Goal: Transaction & Acquisition: Purchase product/service

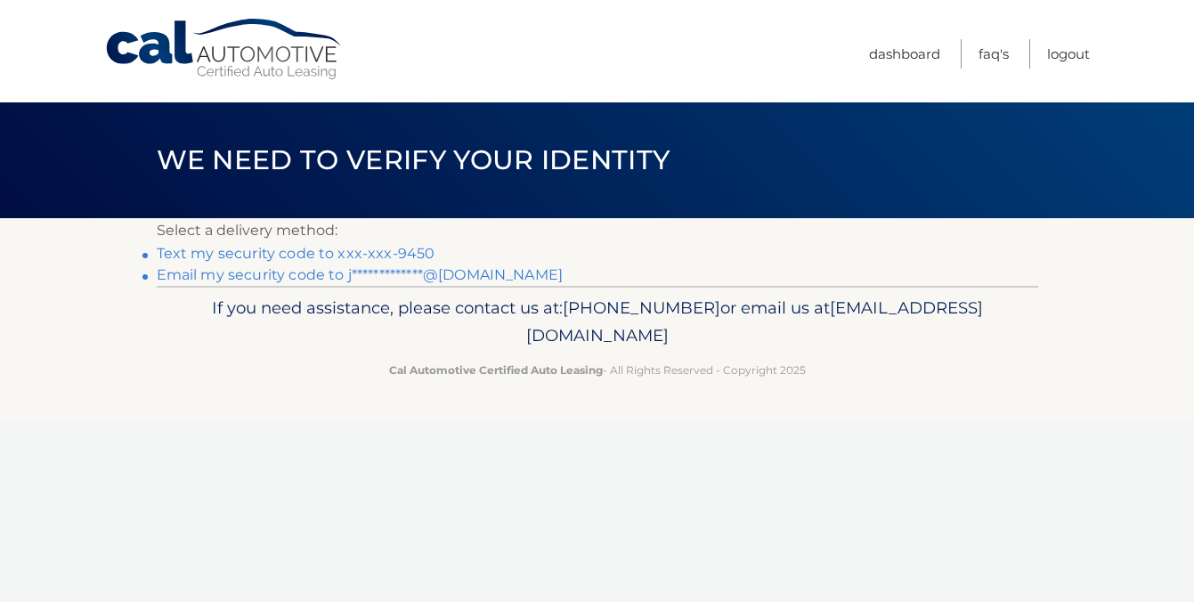
click at [271, 256] on link "Text my security code to xxx-xxx-9450" at bounding box center [296, 253] width 279 height 17
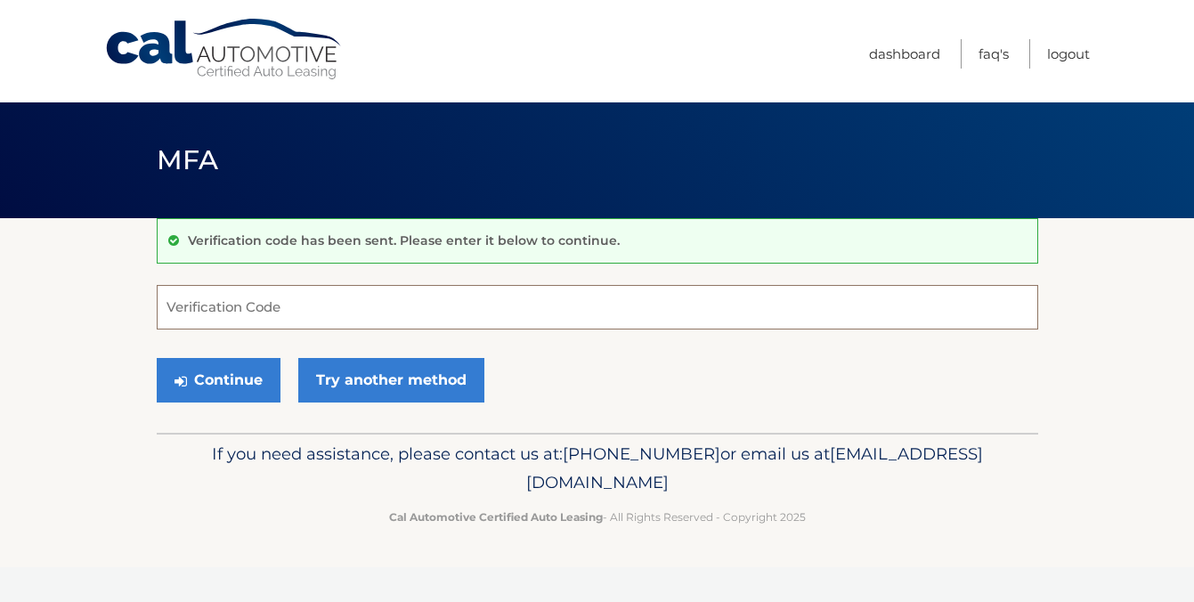
click at [243, 312] on input "Verification Code" at bounding box center [597, 307] width 881 height 45
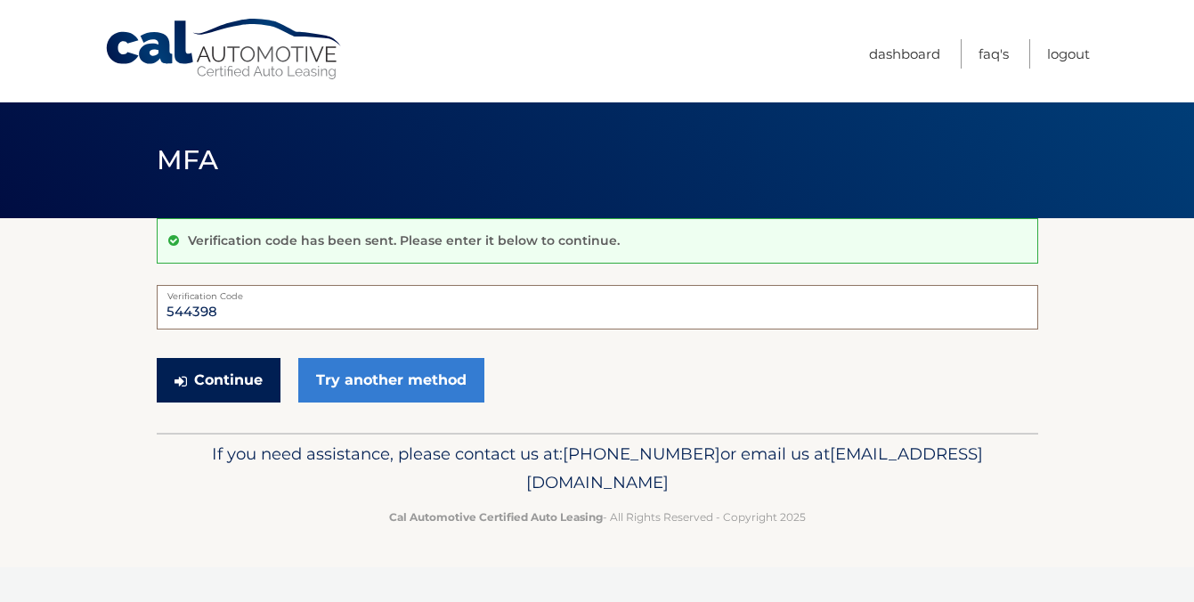
type input "544398"
click at [243, 385] on button "Continue" at bounding box center [219, 380] width 124 height 45
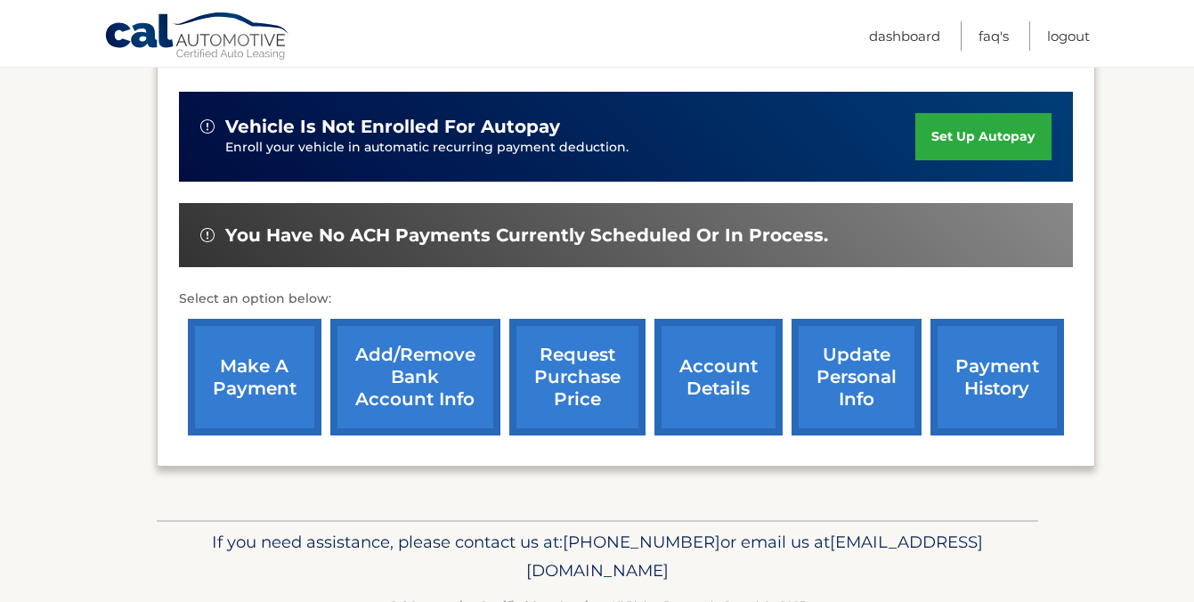
scroll to position [476, 0]
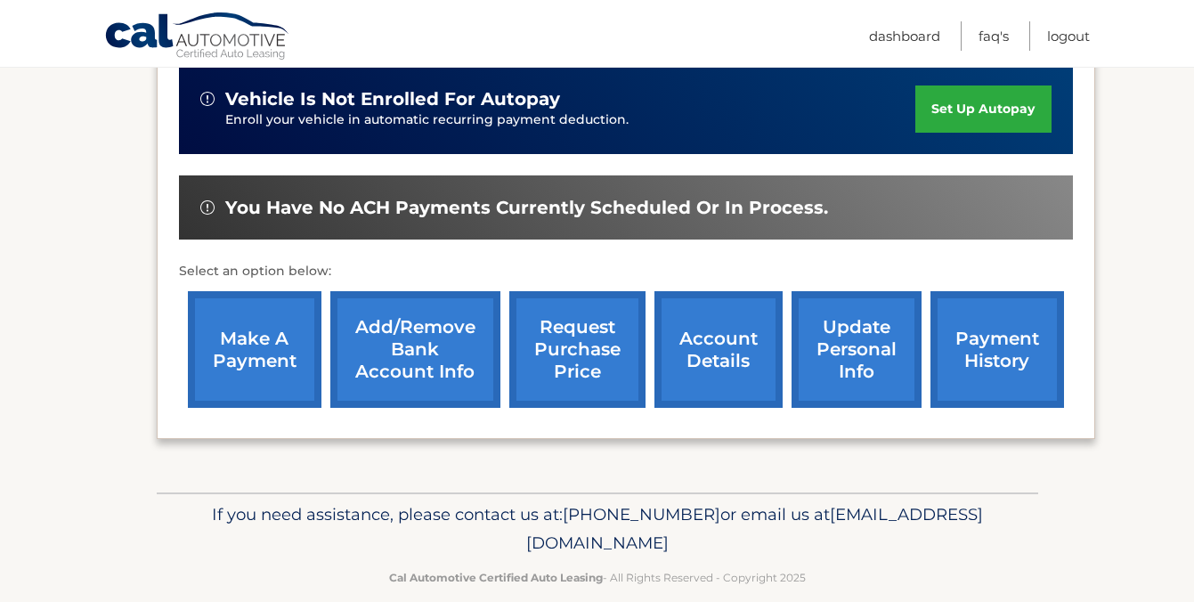
click at [239, 305] on link "make a payment" at bounding box center [255, 349] width 134 height 117
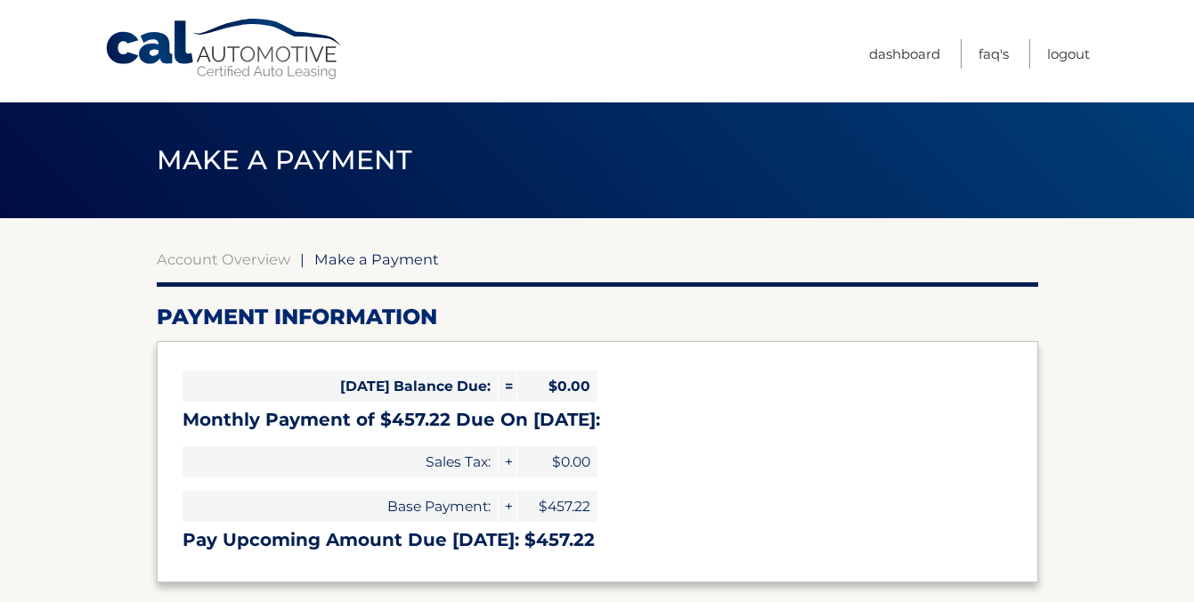
select select "YTU0NmQ3YzctNDBkMC00MWExLWFjNGQtMzg3NDRmMTg4MmI4"
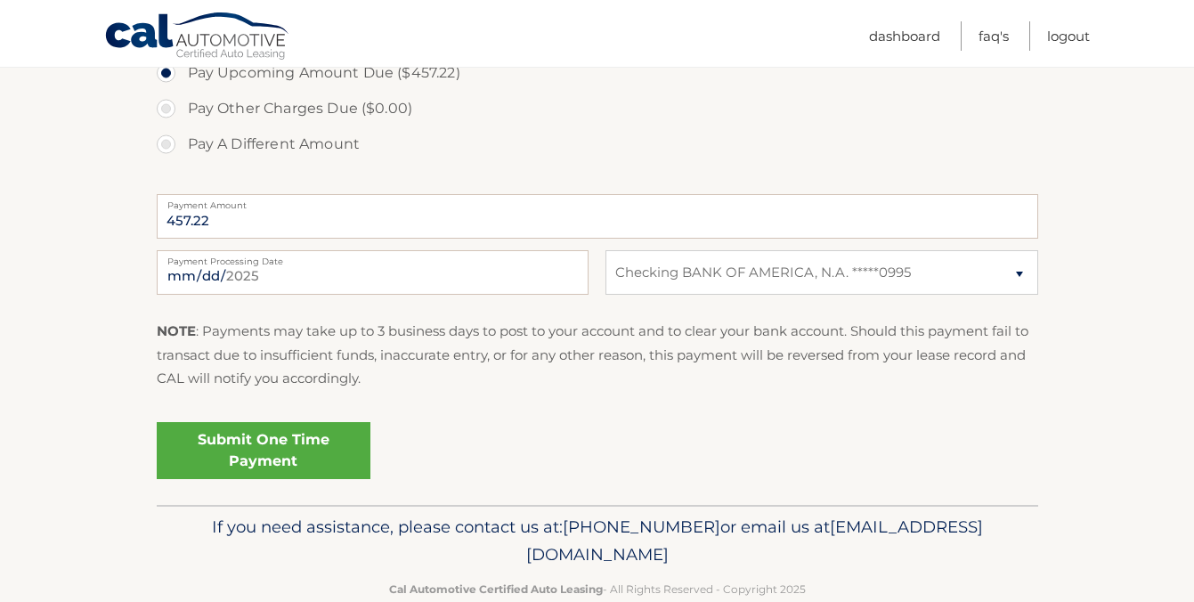
scroll to position [633, 0]
click at [880, 266] on select "Select Bank Account Checking BANK OF AMERICA, N.A. *****0995" at bounding box center [821, 271] width 432 height 45
select select
click at [605, 249] on select "Select Bank Account Checking BANK OF AMERICA, N.A. *****0995" at bounding box center [821, 271] width 432 height 45
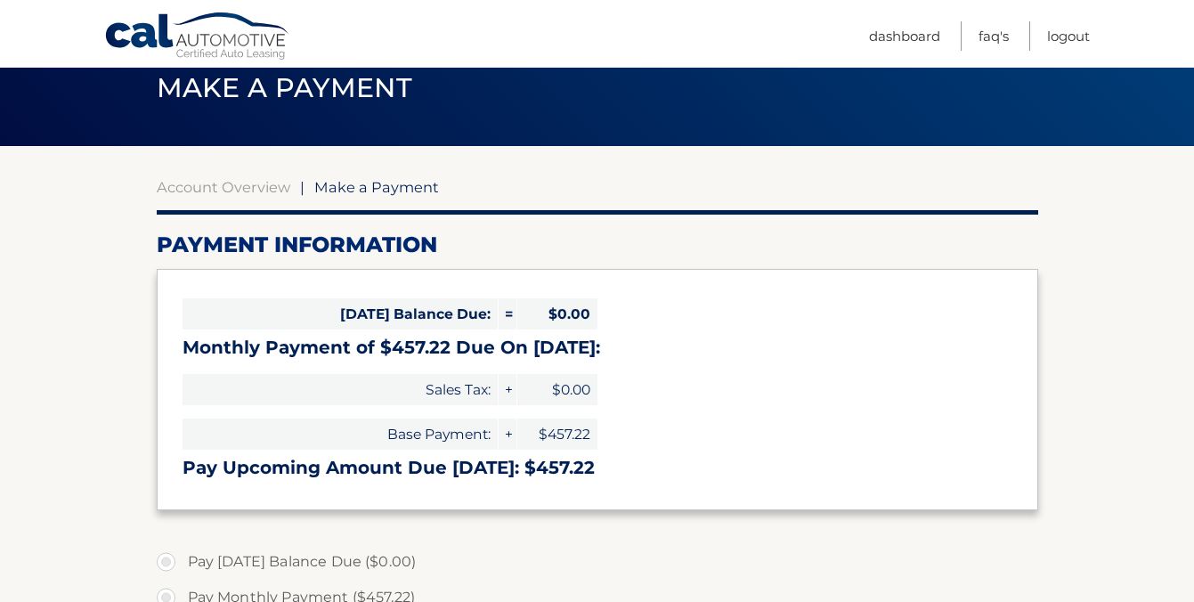
scroll to position [75, 0]
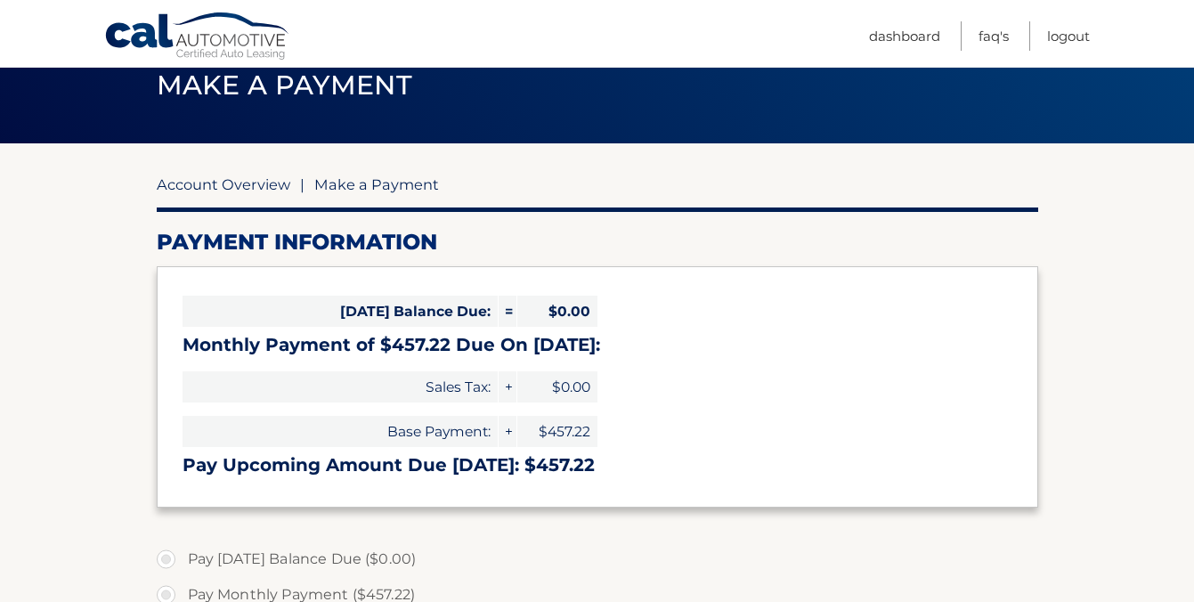
click at [198, 184] on link "Account Overview" at bounding box center [224, 184] width 134 height 18
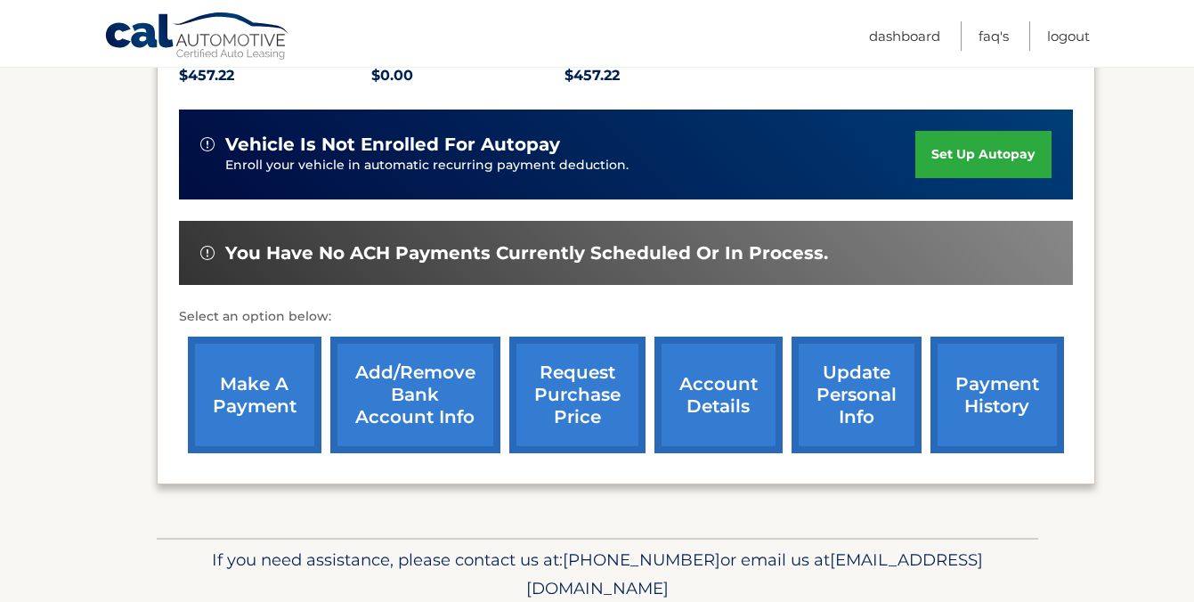
scroll to position [432, 0]
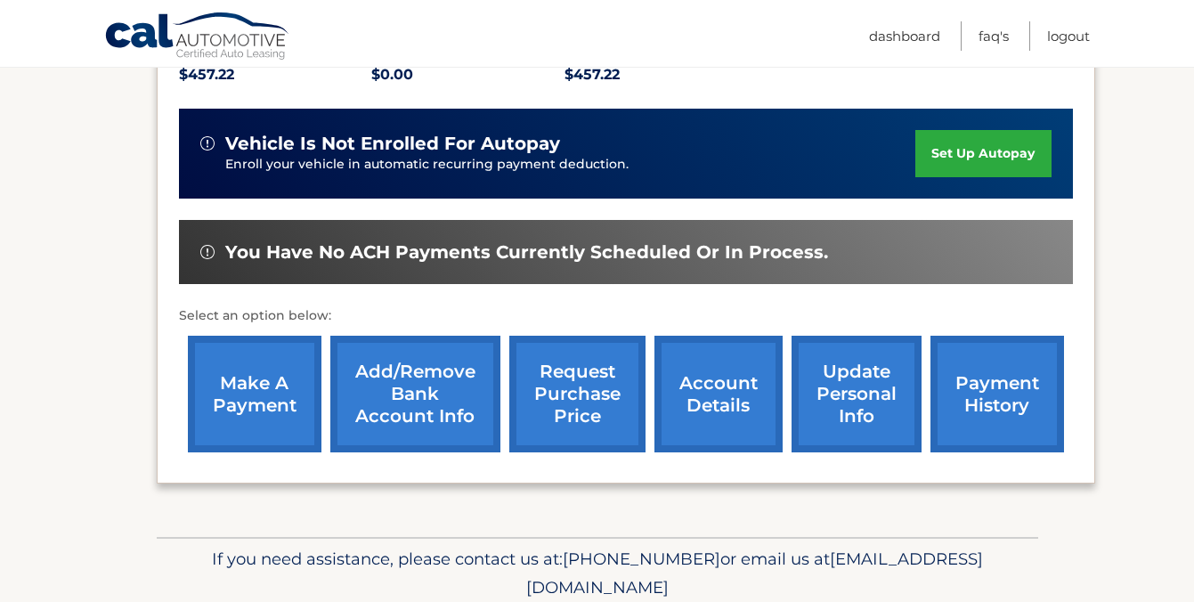
click at [426, 365] on link "Add/Remove bank account info" at bounding box center [415, 394] width 170 height 117
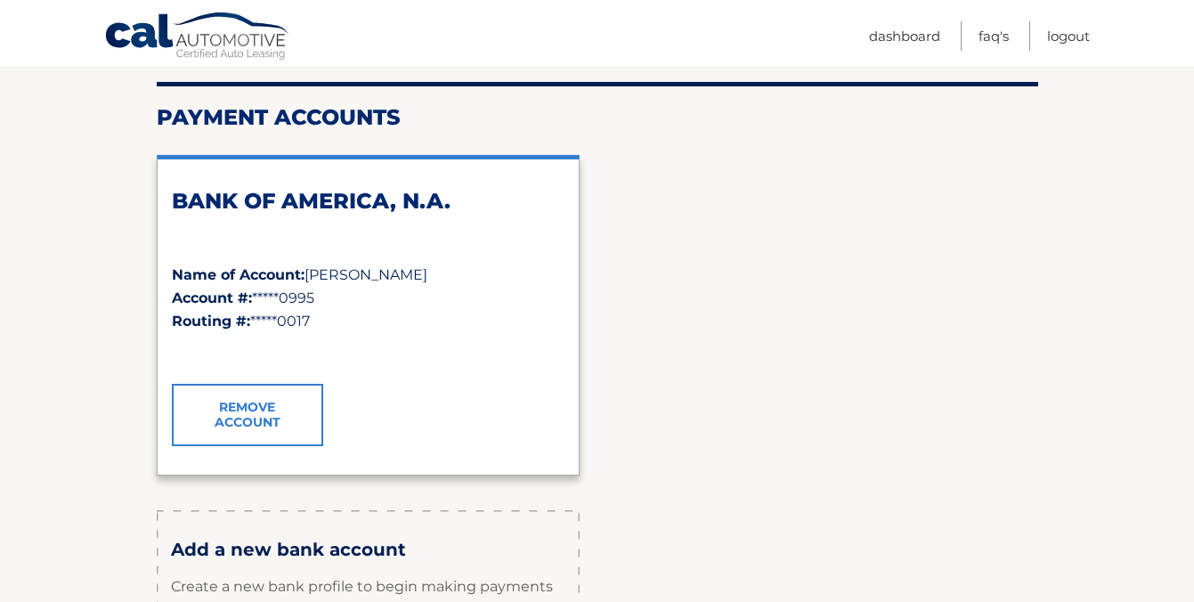
scroll to position [255, 0]
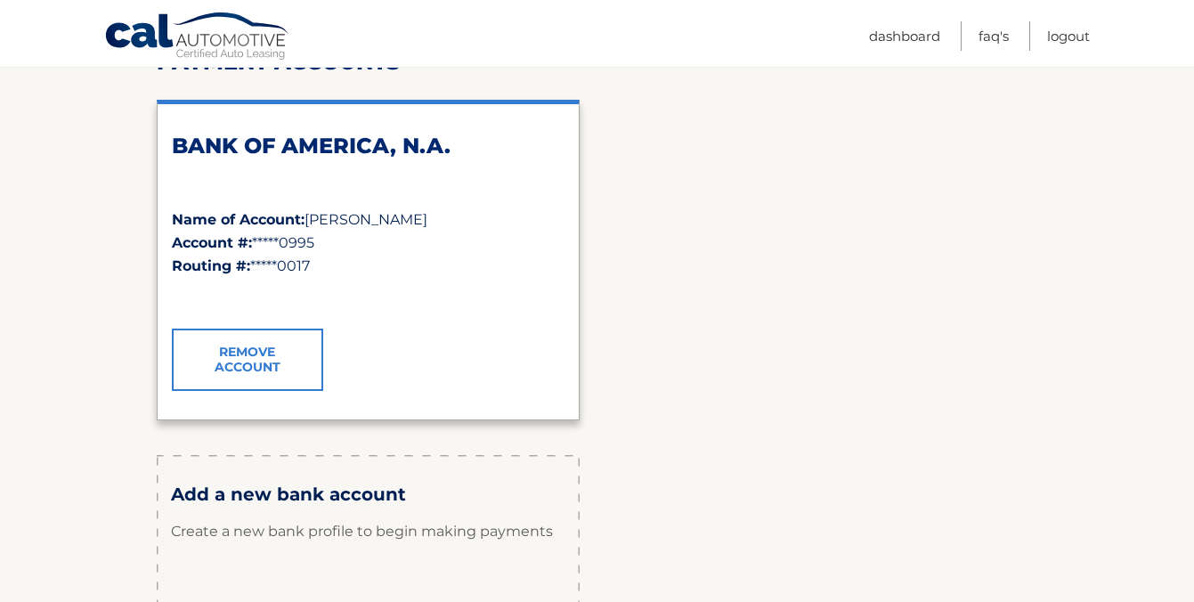
click at [273, 352] on link "Remove Account" at bounding box center [247, 359] width 151 height 62
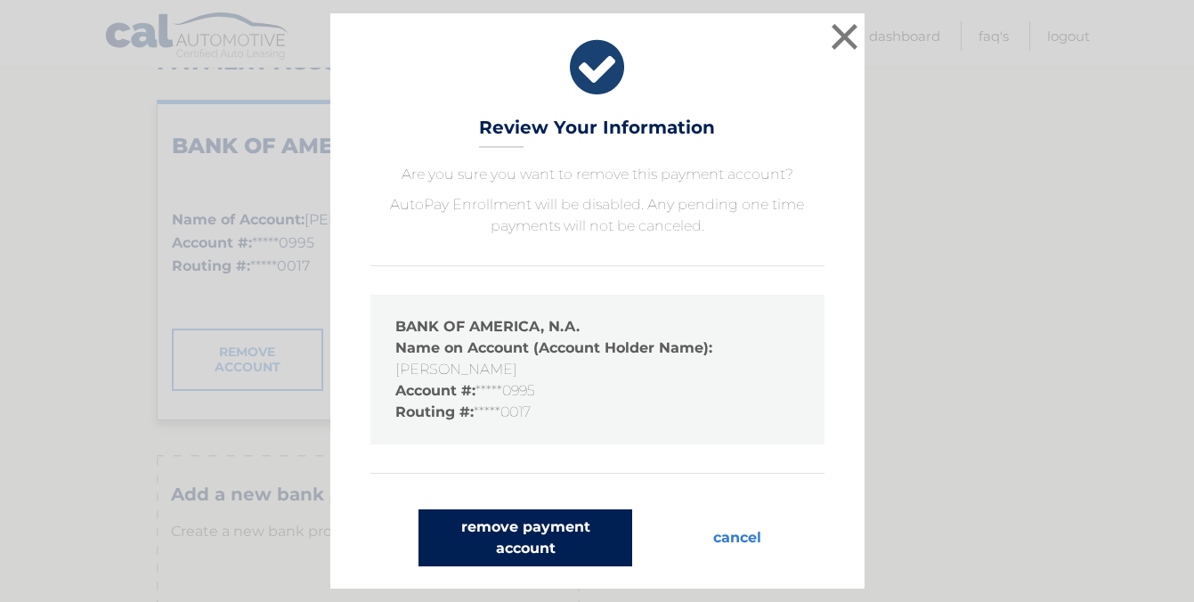
click at [566, 541] on button "remove payment account" at bounding box center [525, 537] width 214 height 57
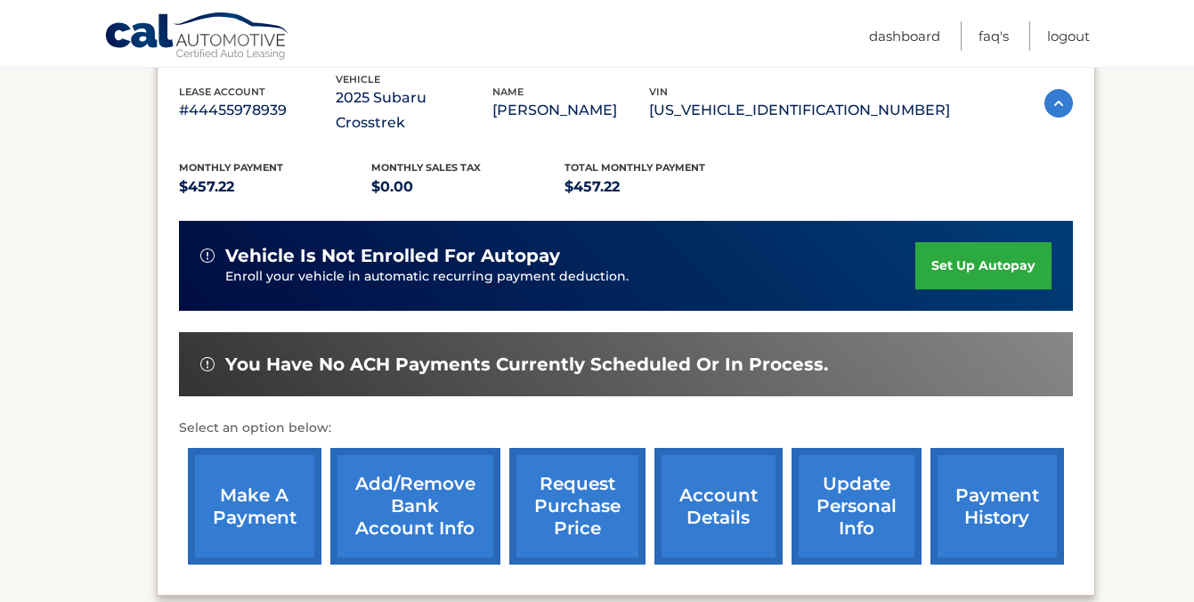
scroll to position [336, 0]
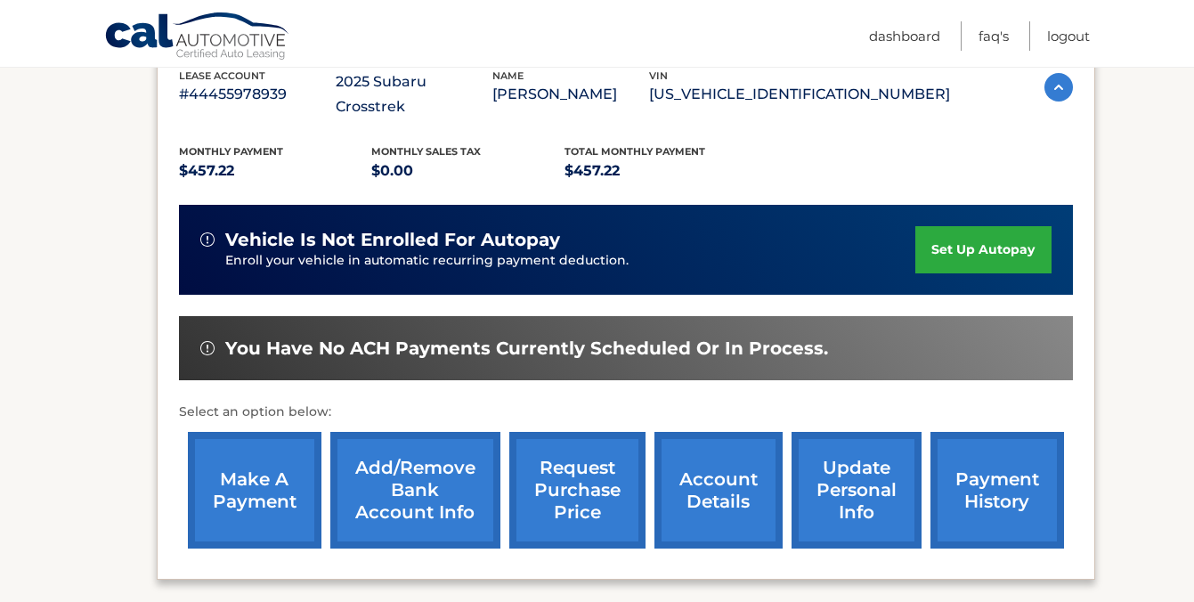
click at [449, 481] on link "Add/Remove bank account info" at bounding box center [415, 490] width 170 height 117
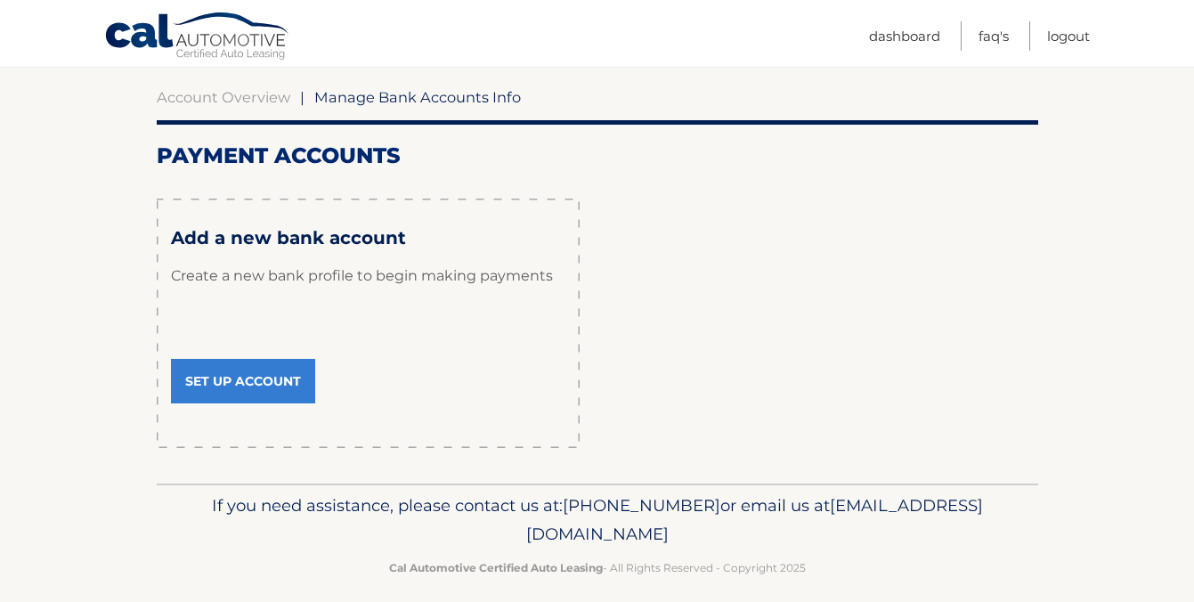
scroll to position [179, 0]
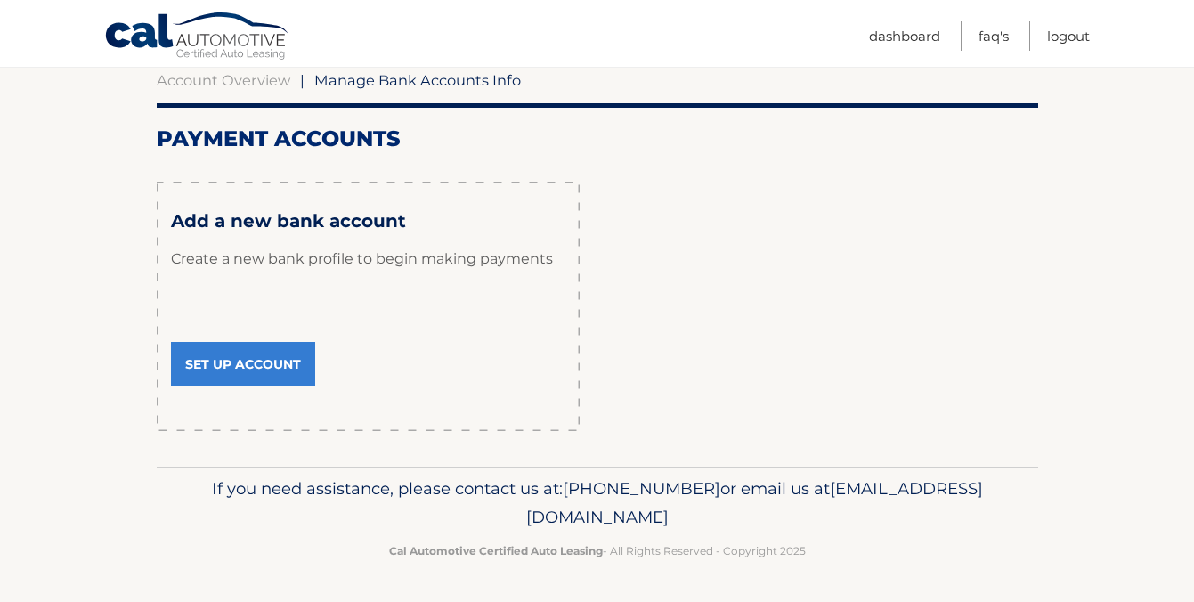
click at [223, 337] on div "Add a new bank account Create a new bank profile to begin making payments Set U…" at bounding box center [368, 306] width 423 height 249
click at [231, 357] on link "Set Up Account" at bounding box center [243, 364] width 144 height 45
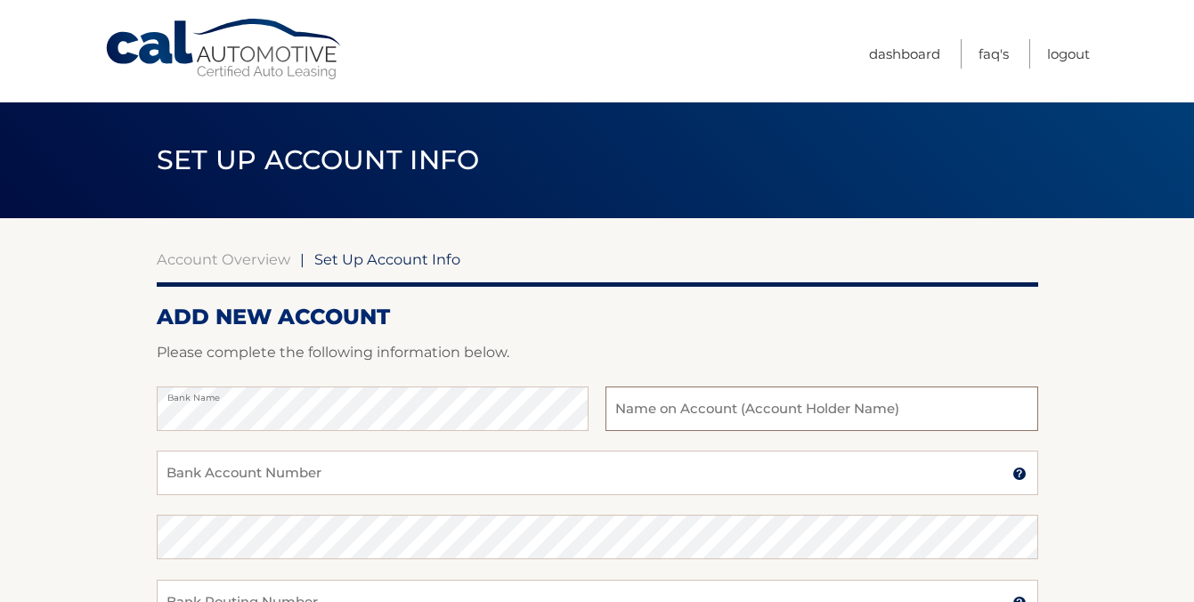
click at [780, 421] on input "text" at bounding box center [821, 408] width 432 height 45
type input "[PERSON_NAME]"
click at [309, 476] on input "Bank Account Number" at bounding box center [597, 472] width 881 height 45
type input "435015990495"
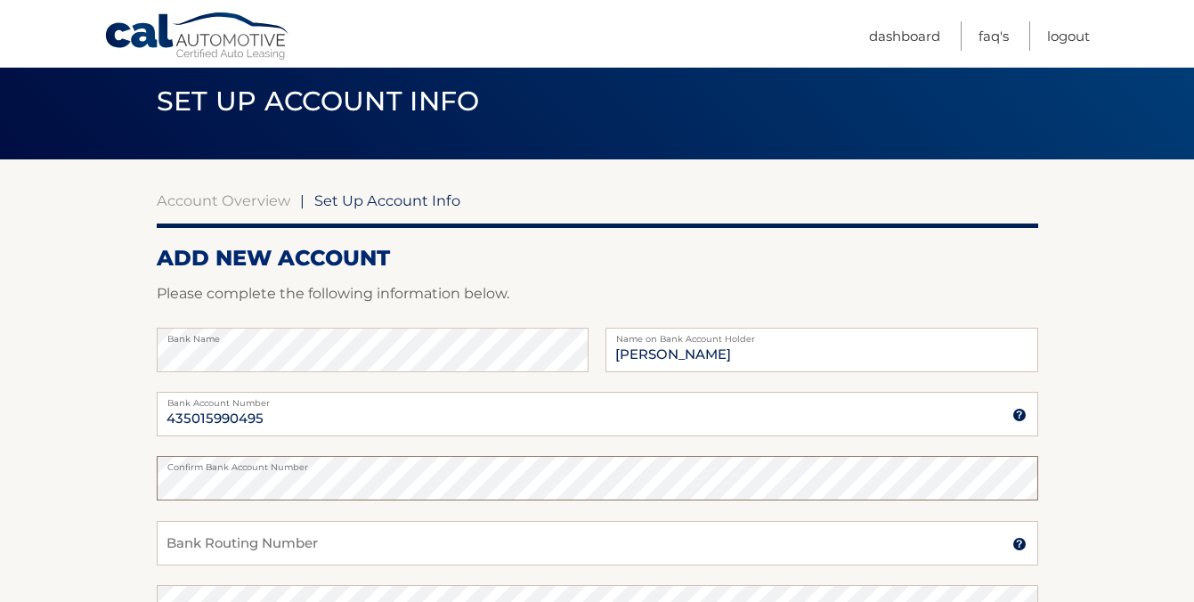
scroll to position [75, 0]
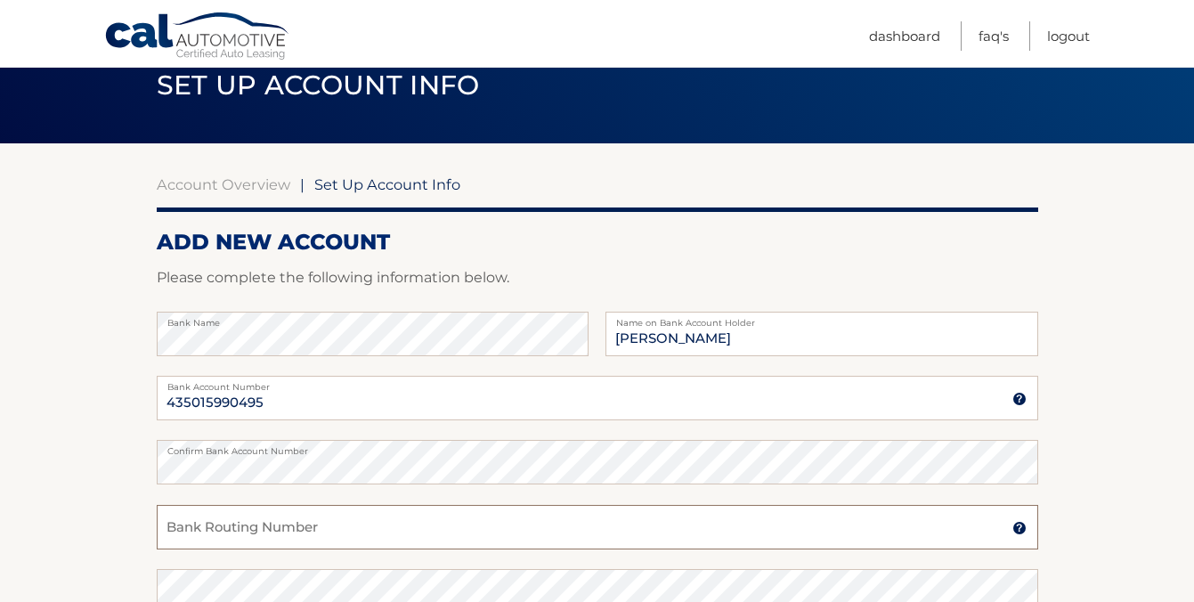
click at [282, 518] on input "Bank Routing Number" at bounding box center [597, 527] width 881 height 45
type input "051000017"
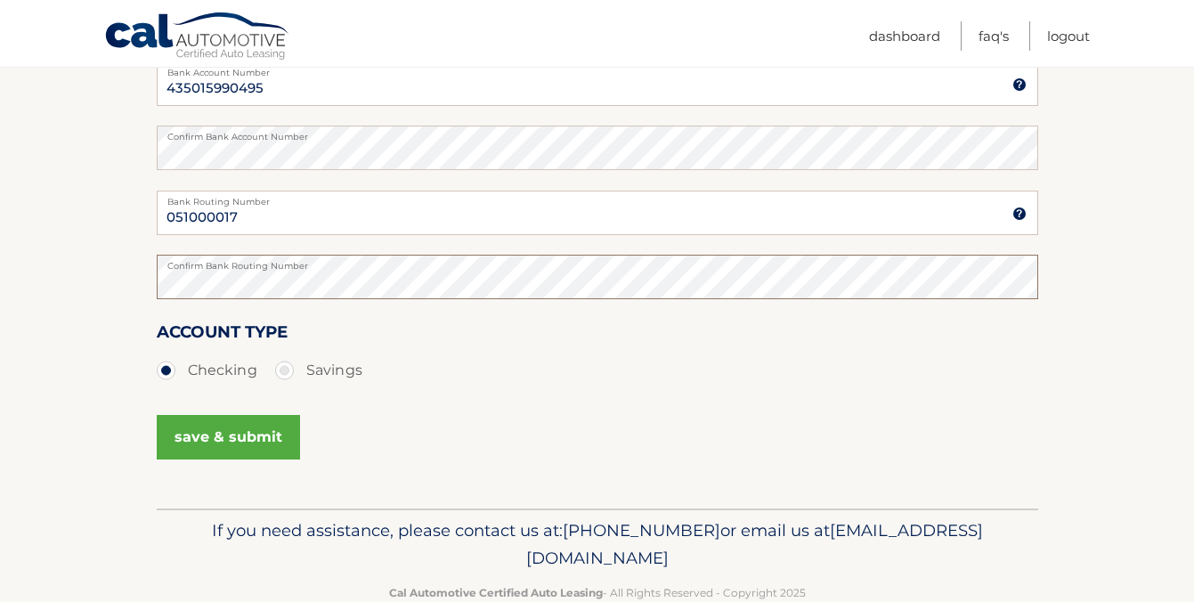
scroll to position [431, 0]
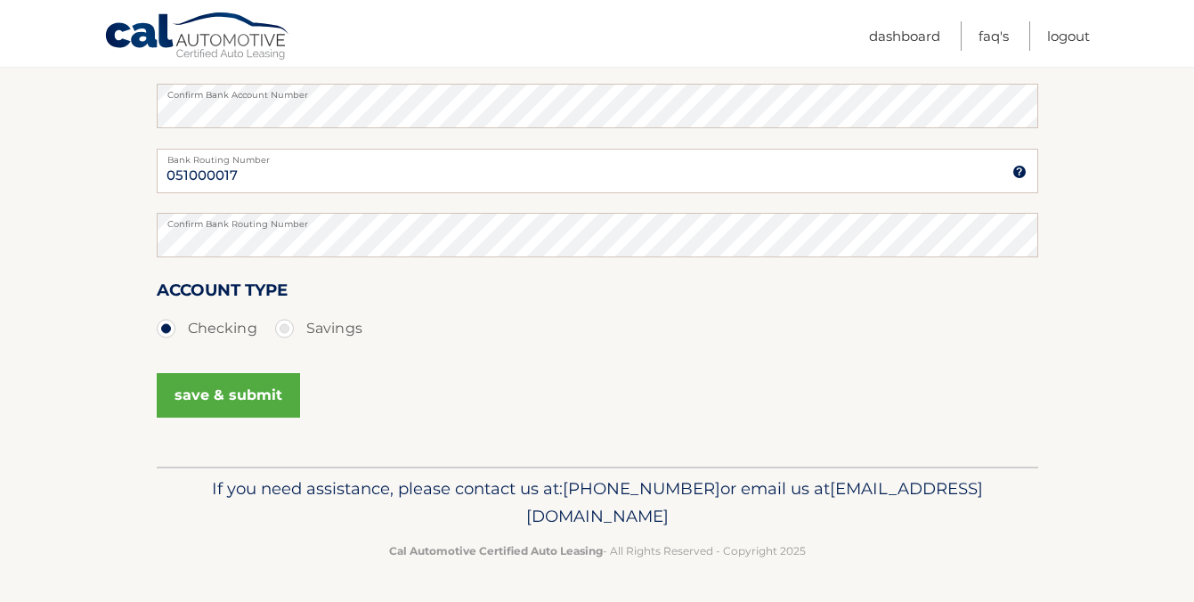
click at [260, 401] on button "save & submit" at bounding box center [228, 395] width 143 height 45
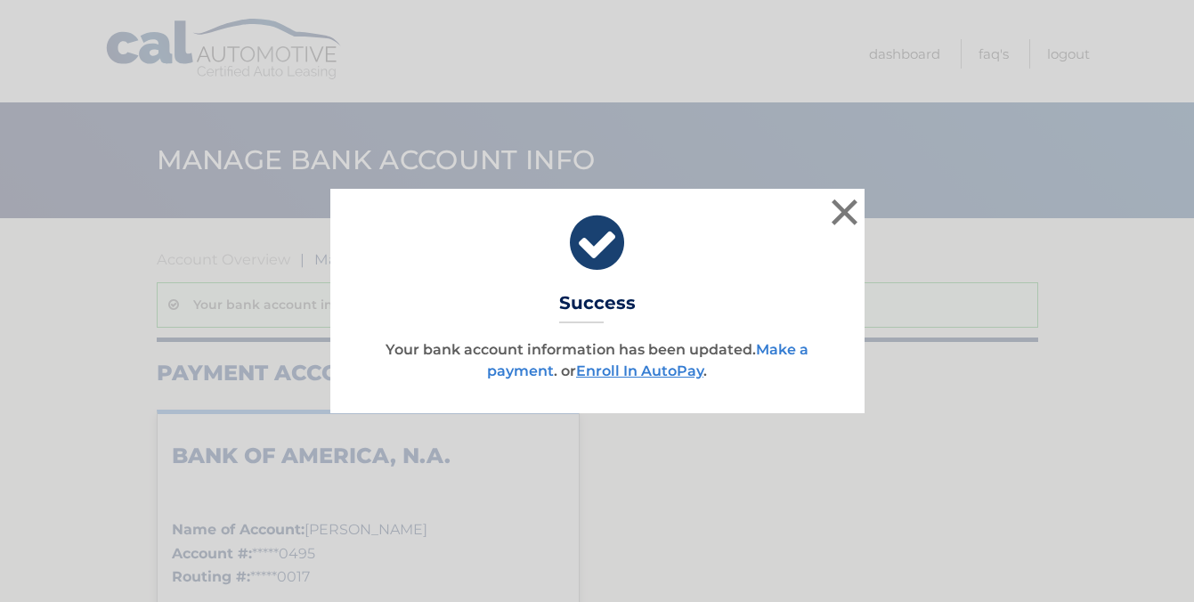
click at [788, 349] on link "Make a payment" at bounding box center [647, 360] width 321 height 38
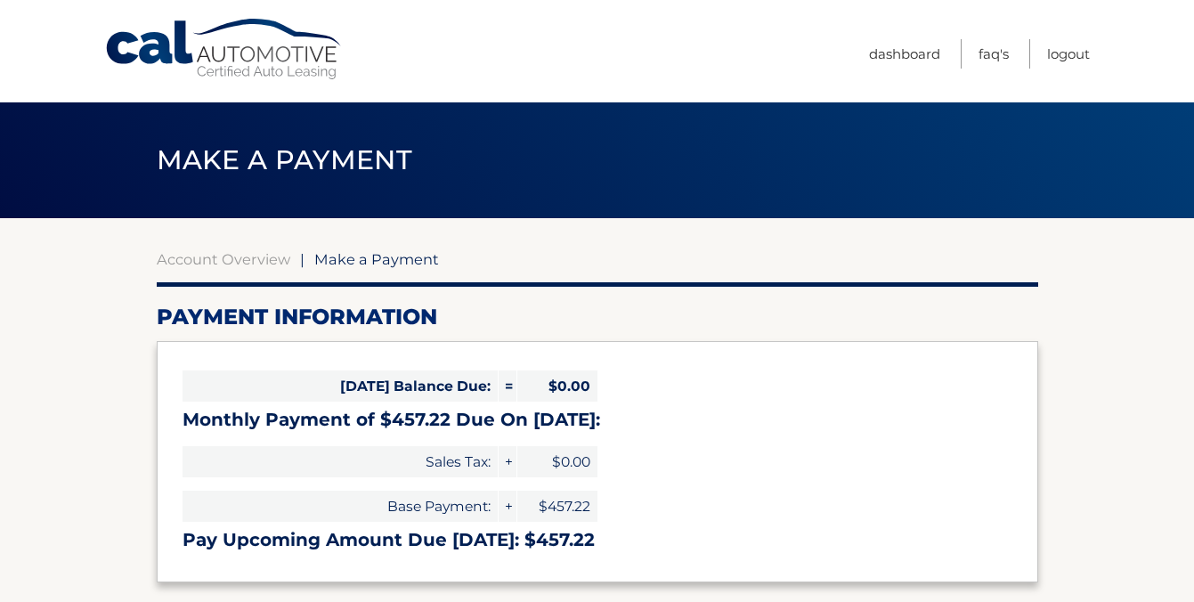
select select "MGU5ODQxZTktYmU0Ny00MTE4LWI1OWYtY2M5Y2M3ODBjNTM0"
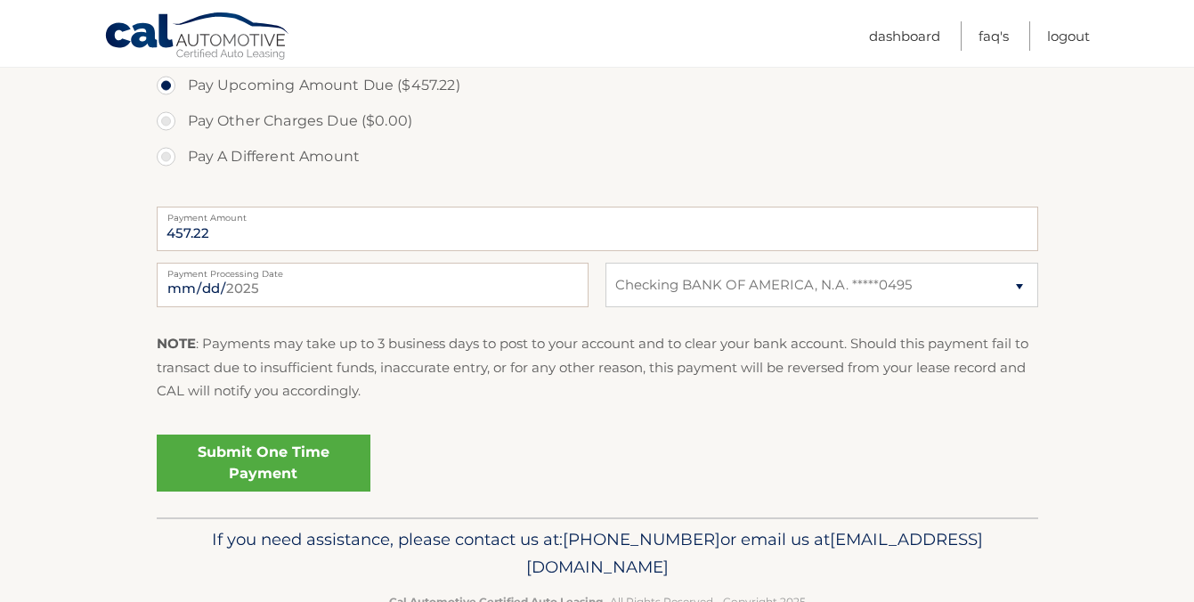
scroll to position [621, 0]
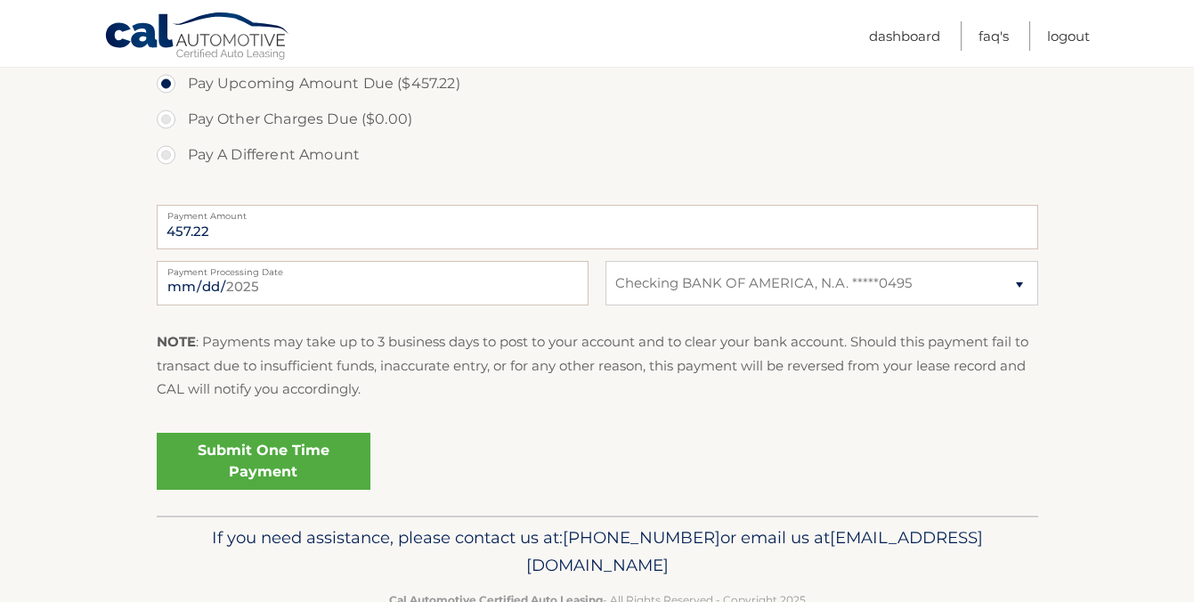
click at [269, 450] on link "Submit One Time Payment" at bounding box center [264, 461] width 214 height 57
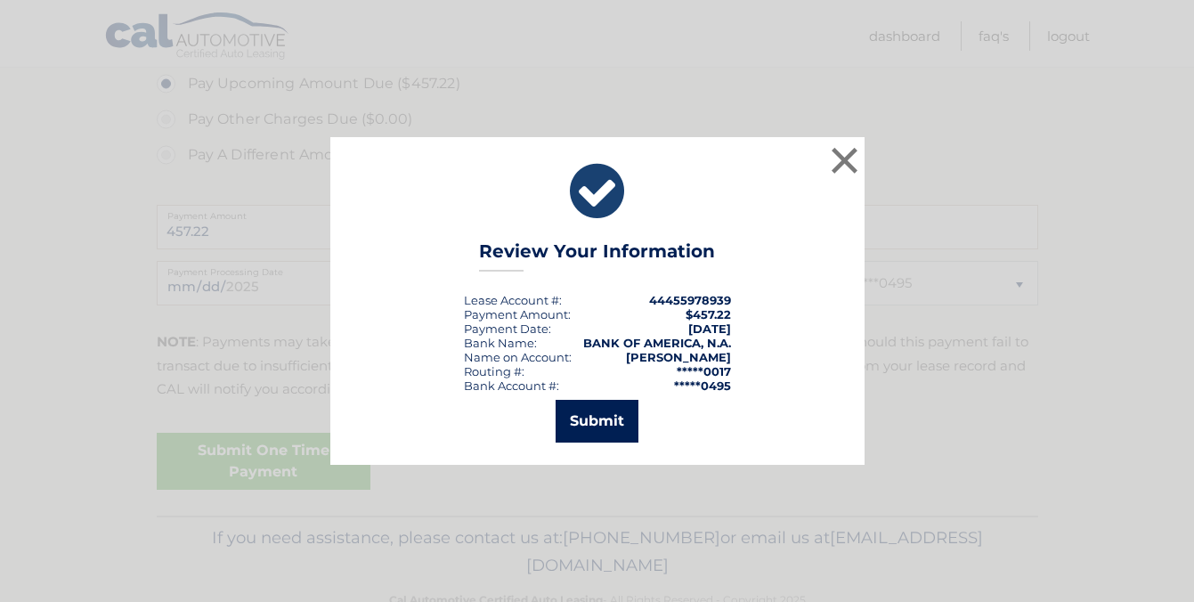
click at [584, 417] on button "Submit" at bounding box center [596, 421] width 83 height 43
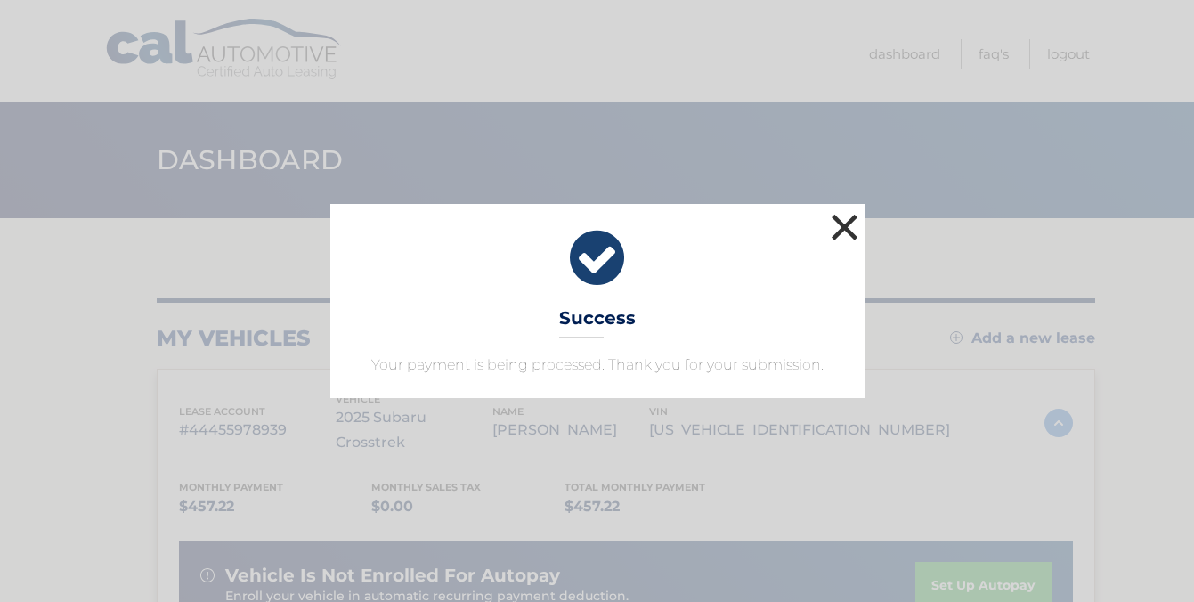
click at [844, 222] on button "×" at bounding box center [845, 227] width 36 height 36
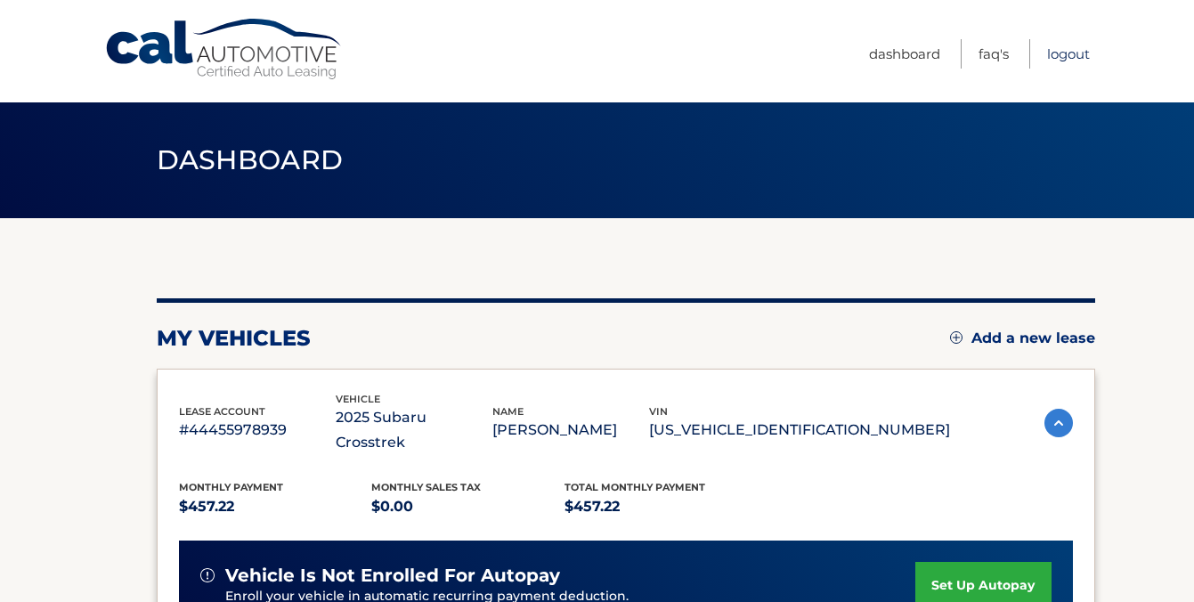
click at [1062, 60] on link "Logout" at bounding box center [1068, 53] width 43 height 29
